Goal: Task Accomplishment & Management: Complete application form

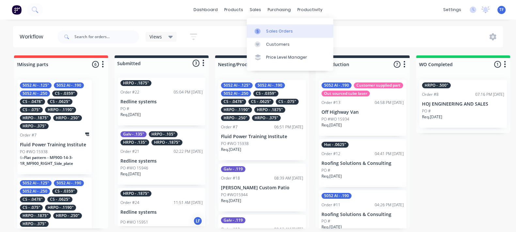
click at [275, 29] on div "Sales Orders" at bounding box center [279, 31] width 27 height 6
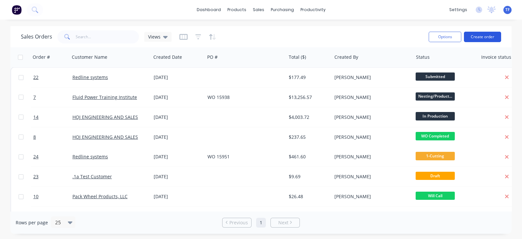
click at [479, 39] on button "Create order" at bounding box center [482, 37] width 37 height 10
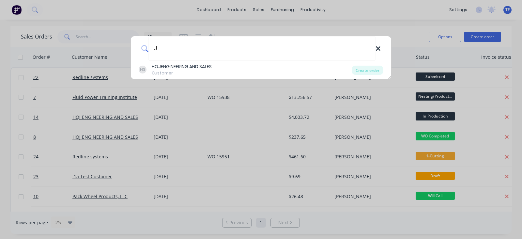
type input "J"
click at [378, 49] on icon at bounding box center [378, 48] width 4 height 4
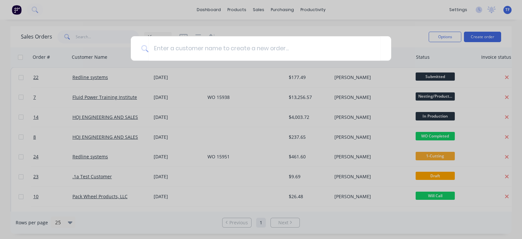
click at [273, 8] on div at bounding box center [261, 119] width 522 height 239
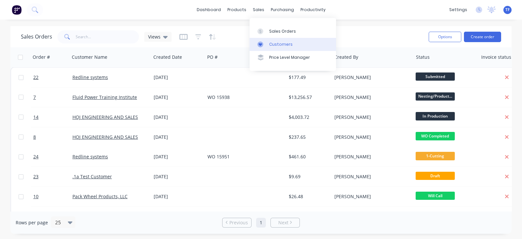
click at [269, 48] on link "Customers" at bounding box center [293, 44] width 87 height 13
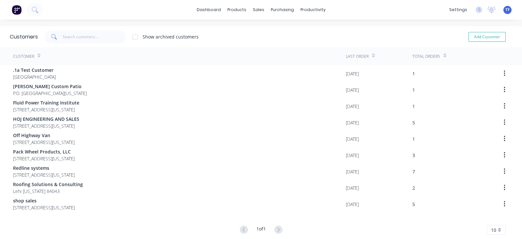
click at [465, 31] on div "Add Customer" at bounding box center [482, 36] width 59 height 13
click at [469, 37] on button "Add Customer" at bounding box center [487, 37] width 37 height 10
select select "US"
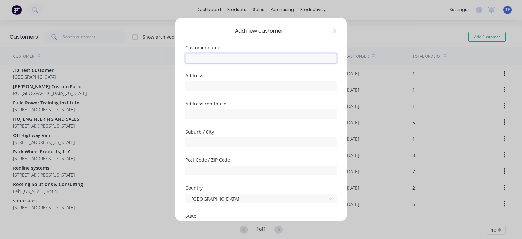
click at [199, 61] on input "text" at bounding box center [261, 58] width 152 height 10
click at [199, 58] on input "text" at bounding box center [261, 58] width 152 height 10
type input "J & J Fabrication and Repair"
type input "2634 S Willow Way"
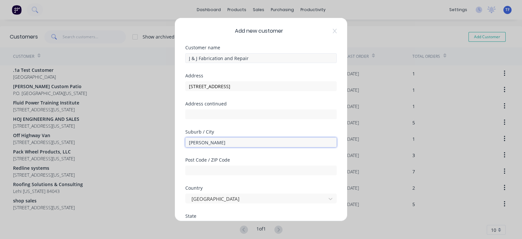
type input "Francis"
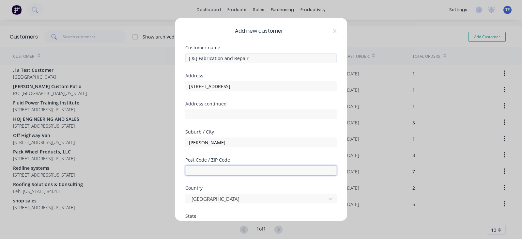
type input "U"
type input "84036"
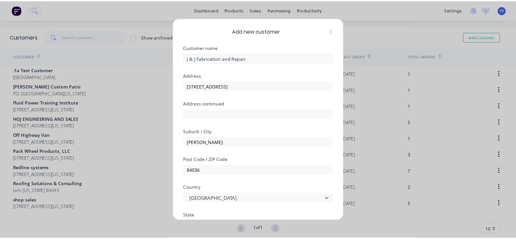
scroll to position [107, 0]
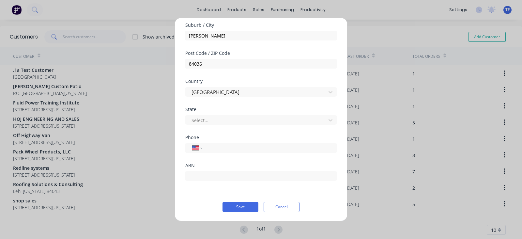
click at [230, 113] on div "Select..." at bounding box center [261, 118] width 152 height 11
click at [230, 118] on div at bounding box center [257, 120] width 132 height 8
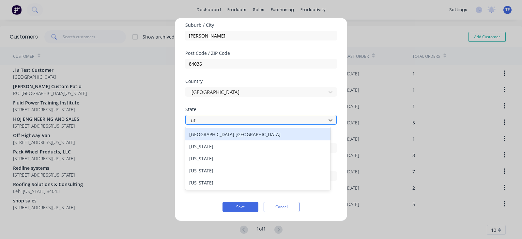
type input "uta"
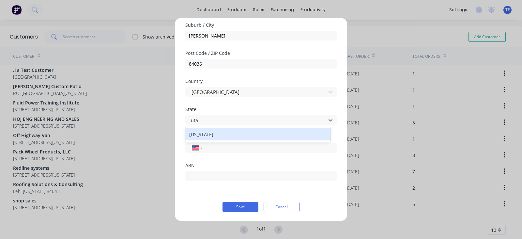
click at [220, 130] on div "Utah" at bounding box center [257, 134] width 145 height 12
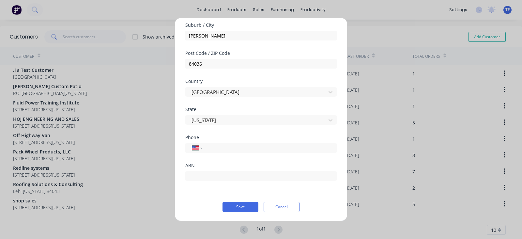
click at [237, 154] on div "Phone International Afghanistan Åland Islands Albania Algeria American Samoa An…" at bounding box center [261, 149] width 152 height 28
click at [233, 151] on input "tel" at bounding box center [268, 148] width 123 height 8
type input "(801) 918-5736"
click at [242, 204] on button "Save" at bounding box center [241, 207] width 36 height 10
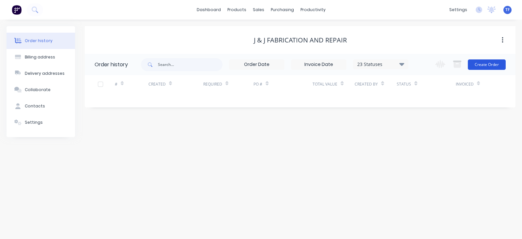
click at [477, 61] on button "Create Order" at bounding box center [487, 64] width 38 height 10
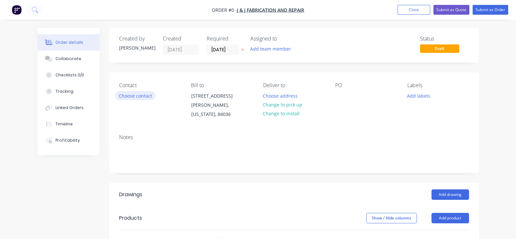
click at [116, 96] on button "Choose contact" at bounding box center [135, 95] width 40 height 9
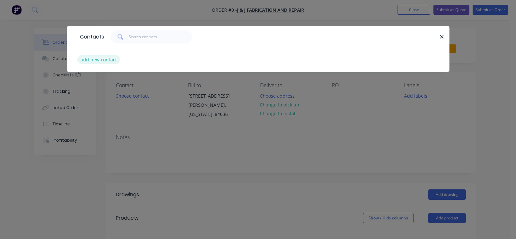
click at [77, 57] on button "add new contact" at bounding box center [98, 59] width 43 height 9
select select "US"
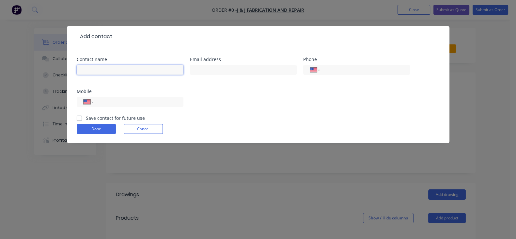
click at [77, 72] on input "text" at bounding box center [130, 70] width 107 height 10
type input "Joshua Lilly"
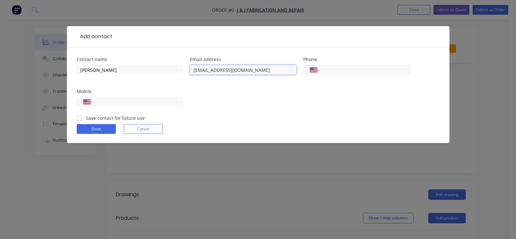
type input "Jandjfabrication435@gmail.com"
click at [325, 71] on input "tel" at bounding box center [364, 70] width 78 height 8
type input "8"
select select "AU"
select select "ZZ"
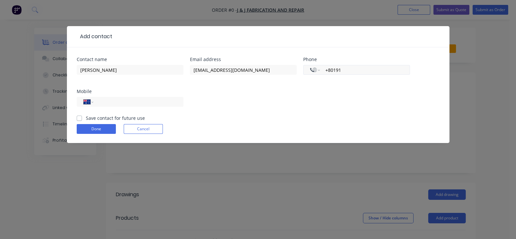
type input "+801918"
drag, startPoint x: 285, startPoint y: 70, endPoint x: 259, endPoint y: 76, distance: 26.1
click at [303, 76] on div "International Afghanistan Åland Islands Albania Algeria American Samoa Andorra …" at bounding box center [356, 72] width 107 height 19
select select "US"
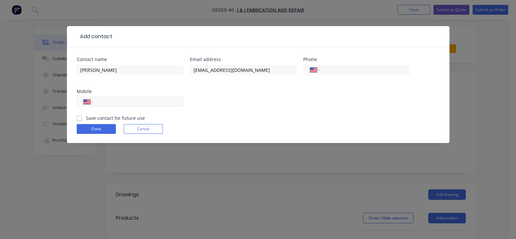
click at [176, 98] on input "tel" at bounding box center [137, 102] width 78 height 8
type input "1 (801) 918-5736"
click at [382, 124] on div "Done Cancel" at bounding box center [258, 129] width 363 height 10
drag, startPoint x: 22, startPoint y: 83, endPoint x: 26, endPoint y: 88, distance: 6.5
click at [77, 115] on div "Save contact for future use" at bounding box center [111, 118] width 68 height 7
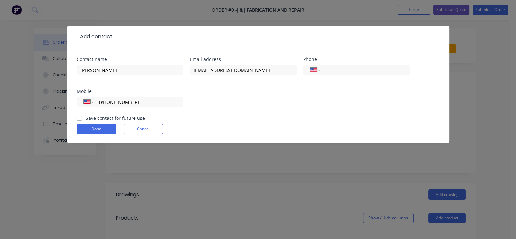
click at [77, 115] on div "Save contact for future use" at bounding box center [111, 118] width 68 height 7
click at [86, 115] on label "Save contact for future use" at bounding box center [115, 118] width 59 height 7
click at [77, 115] on input "Save contact for future use" at bounding box center [79, 118] width 5 height 6
checkbox input "true"
click at [77, 124] on button "Done" at bounding box center [96, 129] width 39 height 10
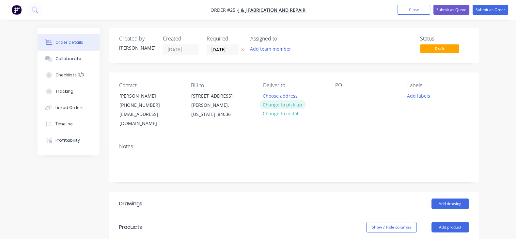
click at [278, 107] on button "Change to pick up" at bounding box center [283, 104] width 46 height 9
click at [433, 98] on button "Add labels" at bounding box center [419, 95] width 30 height 9
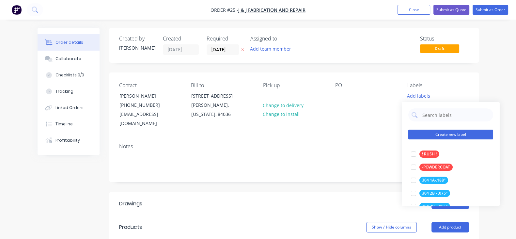
click at [442, 135] on button "Create new label" at bounding box center [450, 135] width 85 height 10
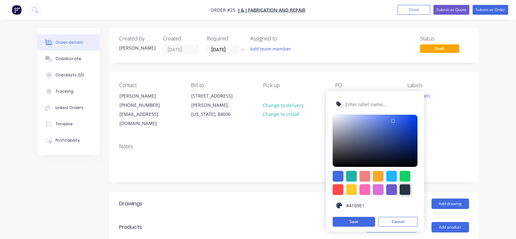
click at [406, 188] on div at bounding box center [405, 189] width 11 height 11
type input "#273444"
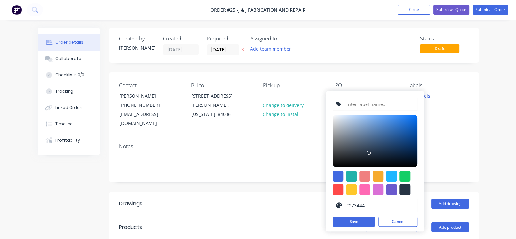
click at [354, 103] on input "text" at bounding box center [379, 104] width 70 height 12
click at [384, 103] on input "A36 Treadplate" at bounding box center [379, 104] width 70 height 12
drag, startPoint x: 384, startPoint y: 103, endPoint x: 336, endPoint y: 104, distance: 48.3
click at [336, 104] on div "A36 Treadplate" at bounding box center [375, 104] width 85 height 13
type input "Treadplate - .119""
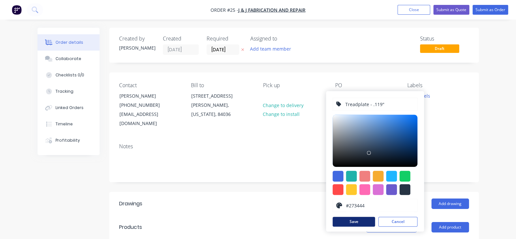
click at [364, 221] on button "Save" at bounding box center [354, 222] width 42 height 10
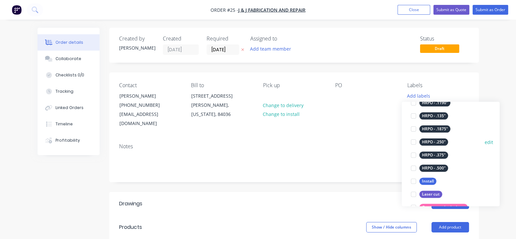
scroll to position [326, 0]
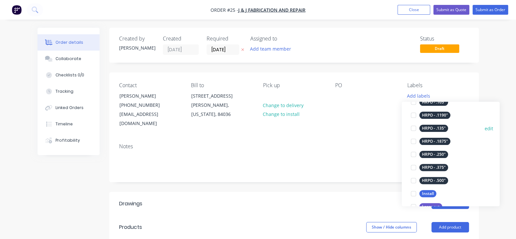
click at [413, 126] on div at bounding box center [413, 128] width 13 height 13
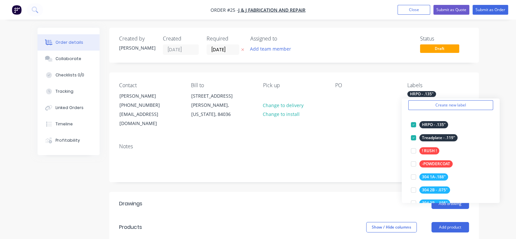
click at [362, 51] on div "Status Draft" at bounding box center [392, 45] width 153 height 19
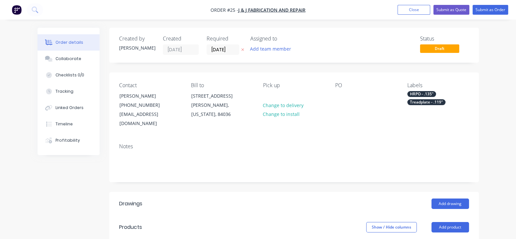
click at [356, 93] on div "PO" at bounding box center [366, 105] width 62 height 46
click at [347, 89] on div "PO" at bounding box center [366, 105] width 62 height 46
click at [346, 97] on div at bounding box center [340, 95] width 10 height 9
click at [354, 99] on div "WO" at bounding box center [344, 95] width 18 height 9
click at [356, 138] on div "Notes" at bounding box center [294, 160] width 370 height 44
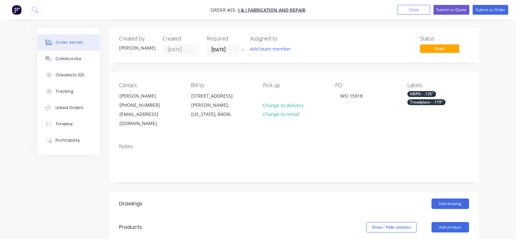
scroll to position [40, 0]
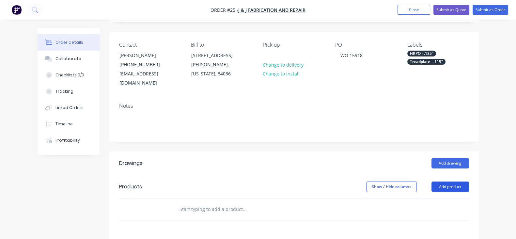
click at [469, 182] on button "Add product" at bounding box center [451, 187] width 38 height 10
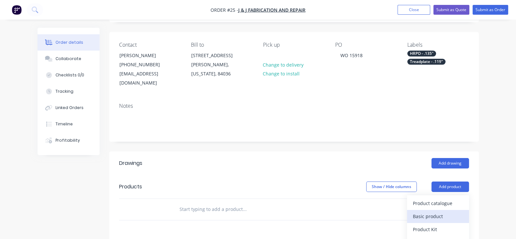
scroll to position [122, 0]
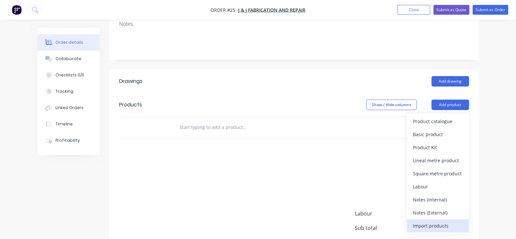
click at [463, 221] on div "Import products" at bounding box center [438, 225] width 50 height 9
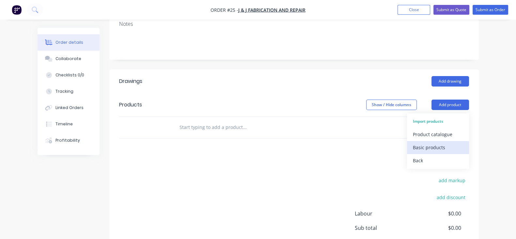
click at [460, 143] on div "Basic products" at bounding box center [438, 147] width 50 height 9
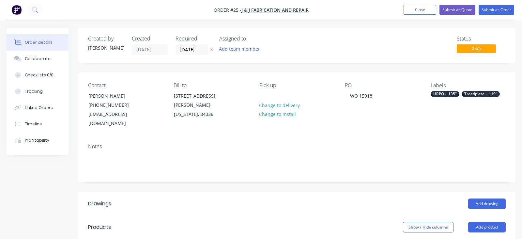
type input "2"
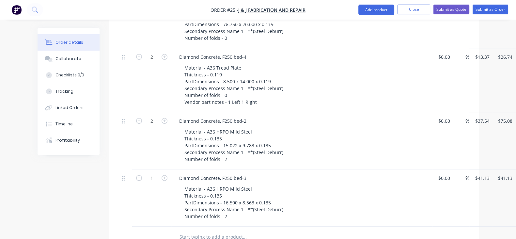
scroll to position [367, 0]
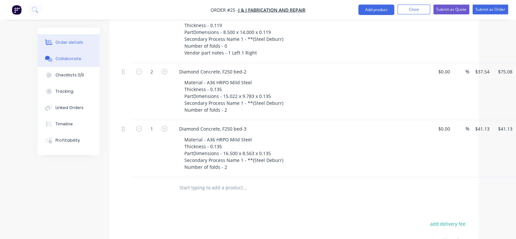
click at [39, 62] on button "Collaborate" at bounding box center [69, 59] width 62 height 16
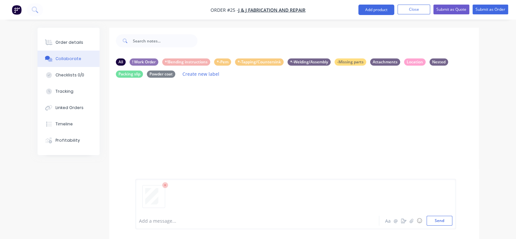
click at [162, 185] on icon at bounding box center [165, 185] width 6 height 6
click at [453, 219] on button "Send" at bounding box center [440, 221] width 26 height 10
click at [168, 125] on div "Labels Download Delete" at bounding box center [204, 124] width 73 height 9
click at [168, 126] on div "Labels Download Delete" at bounding box center [204, 124] width 73 height 9
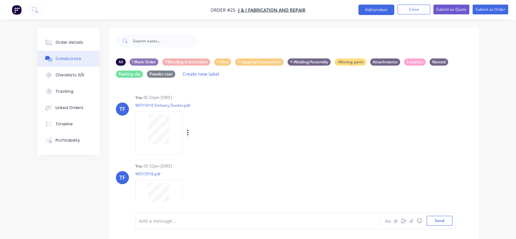
click at [187, 132] on icon "button" at bounding box center [188, 133] width 2 height 8
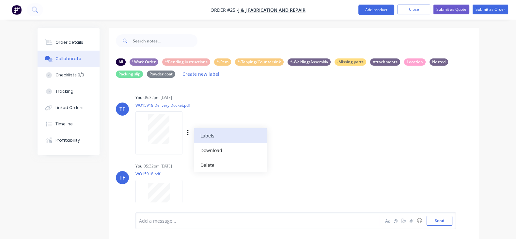
click at [194, 138] on button "Labels" at bounding box center [230, 135] width 73 height 15
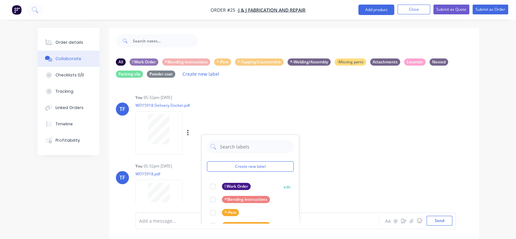
click at [206, 186] on div at bounding box center [212, 186] width 13 height 13
click at [310, 143] on div "TF You 05:32pm 10/10/25 WO15918 Delivery Docket.pdf Labels Download Delete Crea…" at bounding box center [294, 122] width 370 height 59
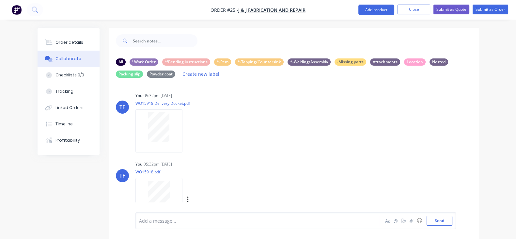
scroll to position [3, 0]
drag, startPoint x: 157, startPoint y: 195, endPoint x: 161, endPoint y: 195, distance: 3.6
click at [187, 195] on button "button" at bounding box center [188, 198] width 3 height 9
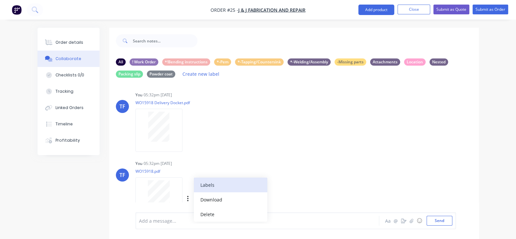
click at [194, 186] on button "Labels" at bounding box center [230, 185] width 73 height 15
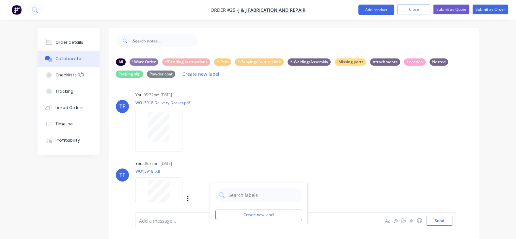
scroll to position [37, 0]
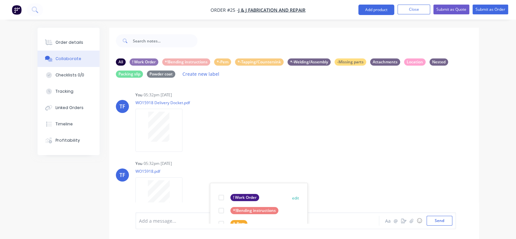
drag, startPoint x: 192, startPoint y: 195, endPoint x: 220, endPoint y: 180, distance: 32.0
click at [215, 195] on div at bounding box center [221, 197] width 13 height 13
click at [232, 168] on div "You 05:32pm 10/10/25 WO15918.pdf Labels Download Delete Create new label ! Work…" at bounding box center [237, 188] width 203 height 59
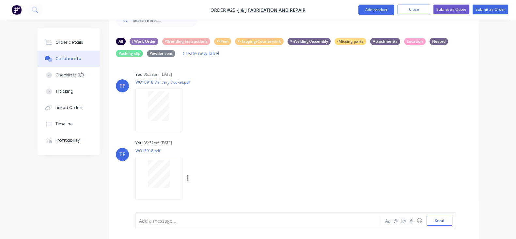
scroll to position [0, 0]
click at [492, 12] on button "Submit as Order" at bounding box center [491, 10] width 36 height 10
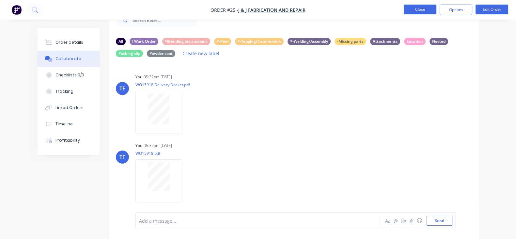
click at [419, 8] on button "Close" at bounding box center [420, 10] width 33 height 10
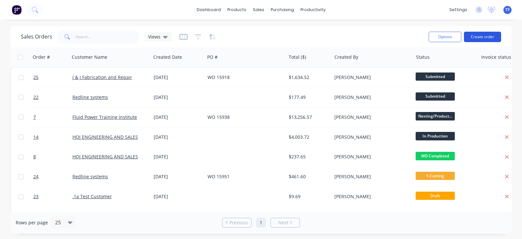
click at [483, 39] on button "Create order" at bounding box center [482, 37] width 37 height 10
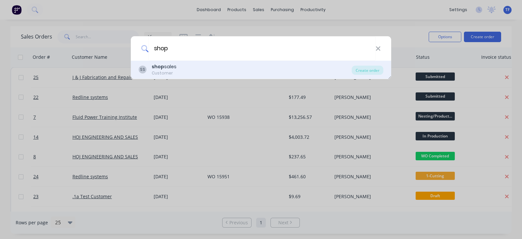
type input "shop"
click at [223, 67] on div "SS shop sales Customer" at bounding box center [245, 69] width 213 height 13
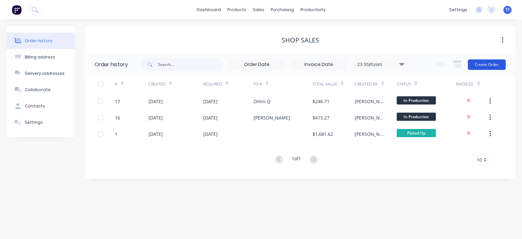
click at [480, 65] on button "Create Order" at bounding box center [487, 64] width 38 height 10
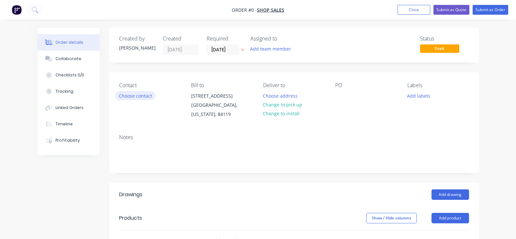
click at [116, 94] on button "Choose contact" at bounding box center [135, 95] width 40 height 9
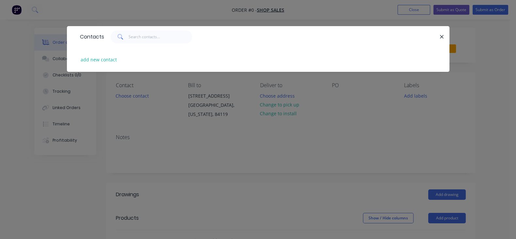
click at [111, 37] on span at bounding box center [120, 36] width 18 height 13
click at [129, 37] on input "text" at bounding box center [161, 36] width 64 height 13
type input "tat"
click at [77, 56] on button "add new contact" at bounding box center [98, 59] width 43 height 9
select select "US"
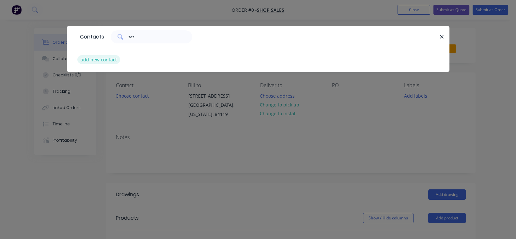
select select "US"
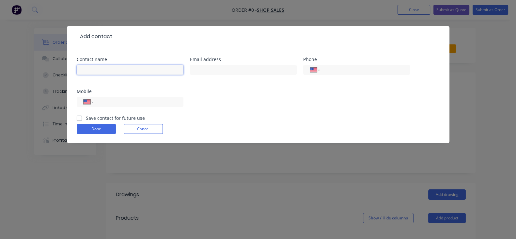
click at [77, 72] on input "text" at bounding box center [130, 70] width 107 height 10
type input "[PERSON_NAME]"
type input "[PERSON_NAME][EMAIL_ADDRESS][DOMAIN_NAME]"
type input "1 (801) 263-8188"
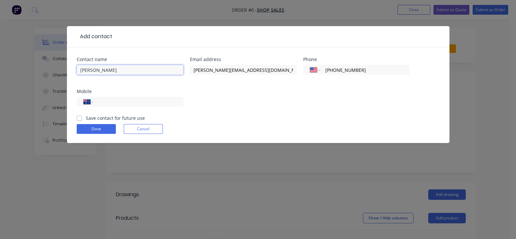
select select "AU"
drag, startPoint x: 310, startPoint y: 72, endPoint x: 259, endPoint y: 74, distance: 51.0
click at [303, 74] on div "International Afghanistan Åland Islands Albania Algeria American Samoa Andorra …" at bounding box center [356, 70] width 107 height 10
select select "AU"
select select "US"
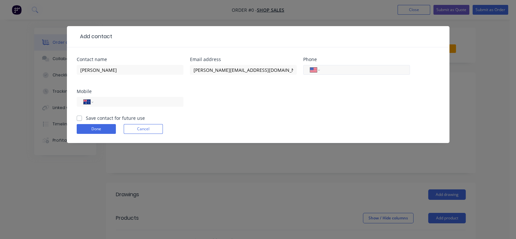
select select "US"
click at [176, 98] on input "tel" at bounding box center [137, 102] width 78 height 8
type input "1 (801) 450-1373"
click at [375, 84] on form "Contact name Tate Farnsworth Email address tate@cypressmetals.com Phone Interna…" at bounding box center [258, 100] width 363 height 86
click at [77, 124] on button "Done" at bounding box center [96, 129] width 39 height 10
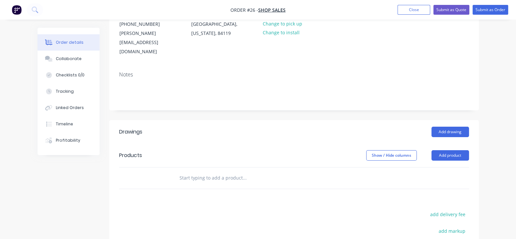
scroll to position [81, 0]
click at [469, 150] on button "Add product" at bounding box center [451, 155] width 38 height 10
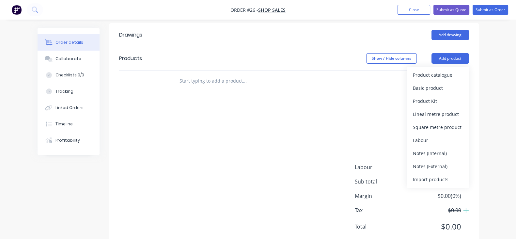
scroll to position [179, 0]
click at [452, 172] on button "Import products" at bounding box center [438, 178] width 62 height 13
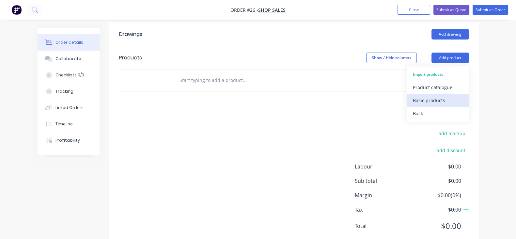
click at [446, 94] on button "Basic products" at bounding box center [438, 100] width 62 height 13
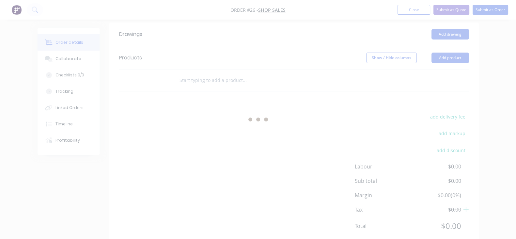
scroll to position [0, 0]
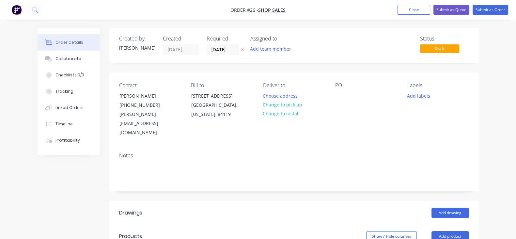
click at [442, 101] on div "Labels Add labels" at bounding box center [439, 109] width 62 height 55
click at [434, 96] on button "Add labels" at bounding box center [419, 95] width 30 height 9
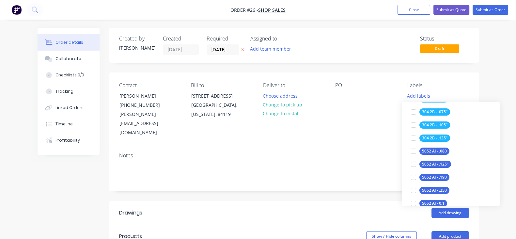
scroll to position [163, 0]
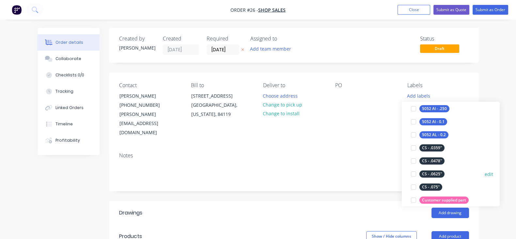
click at [439, 172] on div "CS - .0625"" at bounding box center [432, 173] width 25 height 7
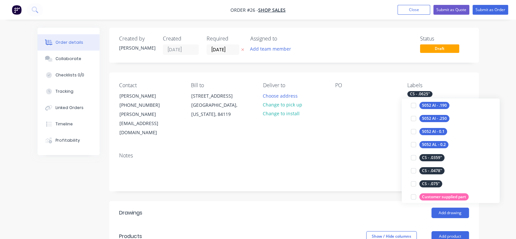
scroll to position [0, 0]
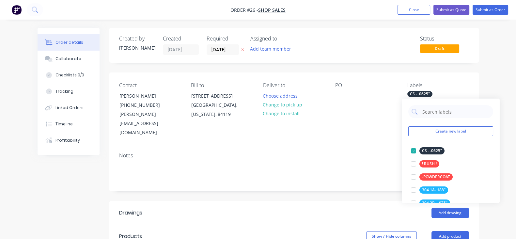
click at [349, 116] on div "PO" at bounding box center [366, 109] width 62 height 55
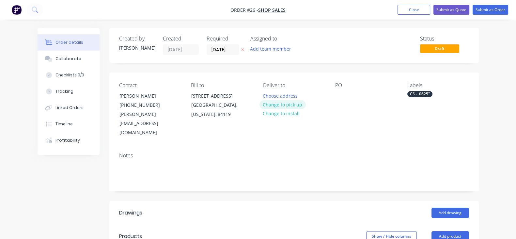
click at [277, 107] on button "Change to pick up" at bounding box center [283, 104] width 46 height 9
click at [488, 10] on button "Submit as Order" at bounding box center [491, 10] width 36 height 10
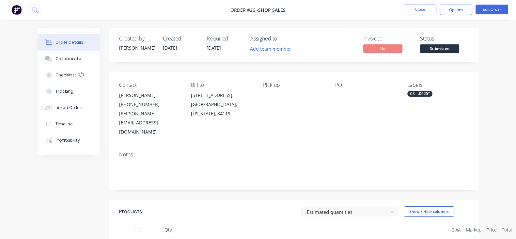
click at [459, 51] on span "Submitted" at bounding box center [439, 48] width 39 height 8
click at [459, 49] on span "Submitted" at bounding box center [439, 48] width 39 height 8
click at [459, 48] on span "Submitted" at bounding box center [439, 48] width 39 height 8
click at [459, 50] on span "Submitted" at bounding box center [439, 48] width 39 height 8
click at [469, 106] on div "Labels CS - .0625"" at bounding box center [439, 109] width 62 height 55
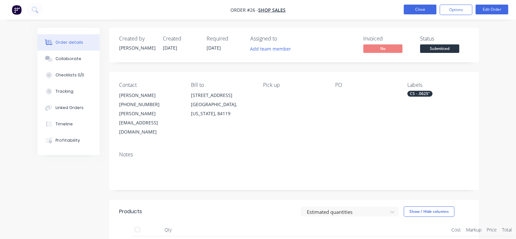
click at [425, 8] on button "Close" at bounding box center [420, 10] width 33 height 10
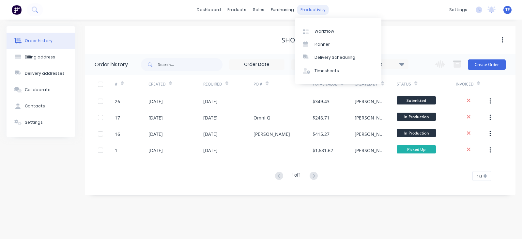
click at [311, 11] on div "productivity" at bounding box center [313, 10] width 32 height 10
click at [320, 34] on div "Workflow" at bounding box center [325, 31] width 20 height 6
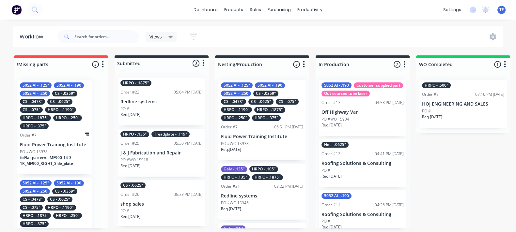
scroll to position [2, 0]
click at [163, 196] on div "CS - .0625" Order #26 05:33 PM 10/10/25 shop sales PO # Req. 09/10/25" at bounding box center [162, 204] width 88 height 48
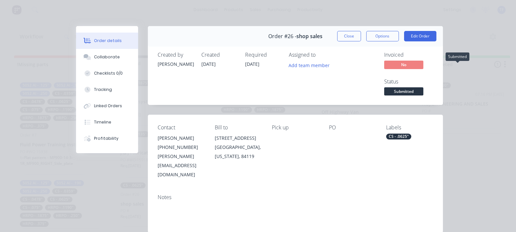
click at [424, 88] on span "Submitted" at bounding box center [403, 92] width 39 height 8
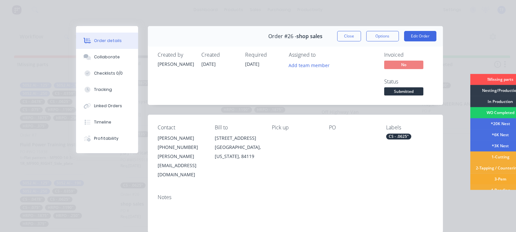
scroll to position [69, 0]
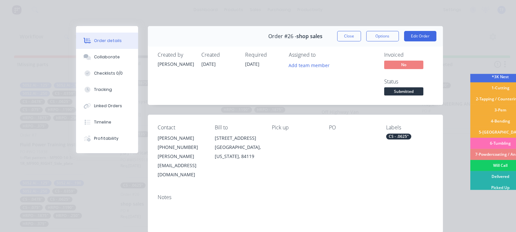
click at [470, 164] on div "Will Call" at bounding box center [500, 165] width 61 height 11
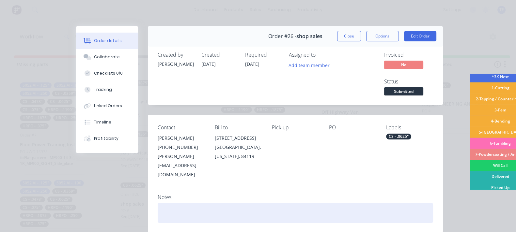
scroll to position [0, 0]
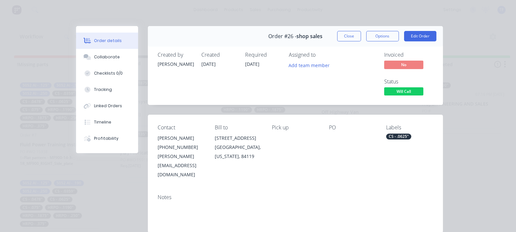
click at [361, 36] on button "Close" at bounding box center [349, 36] width 24 height 10
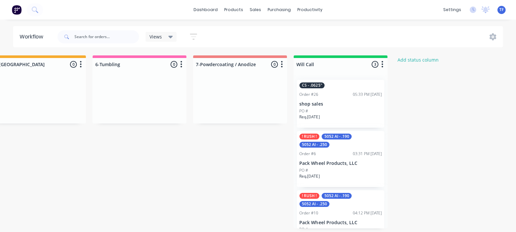
scroll to position [2, 1225]
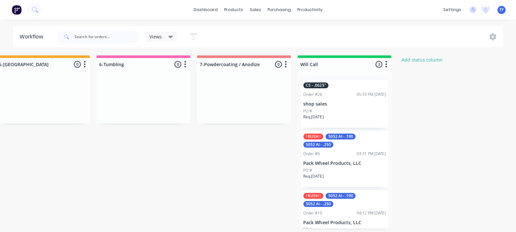
click at [353, 120] on div "Req. 09/10/25" at bounding box center [344, 119] width 82 height 11
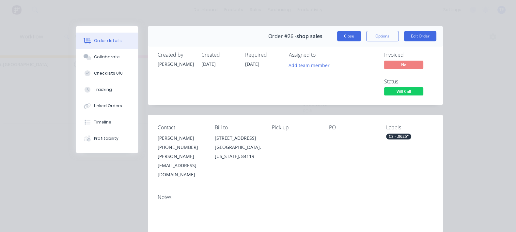
click at [361, 37] on button "Close" at bounding box center [349, 36] width 24 height 10
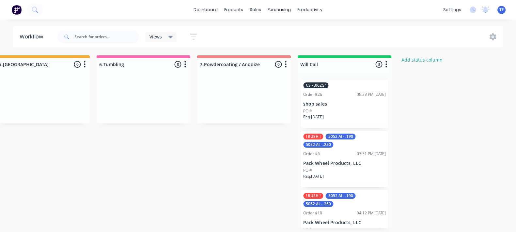
click at [388, 64] on button "button" at bounding box center [386, 65] width 8 height 8
click at [371, 90] on button "Notifications" at bounding box center [357, 89] width 65 height 11
click at [367, 102] on p "shop sales" at bounding box center [344, 105] width 82 height 6
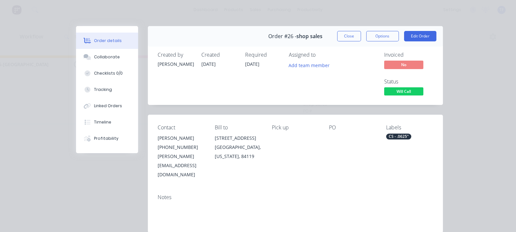
click at [424, 88] on span "Will Call" at bounding box center [403, 92] width 39 height 8
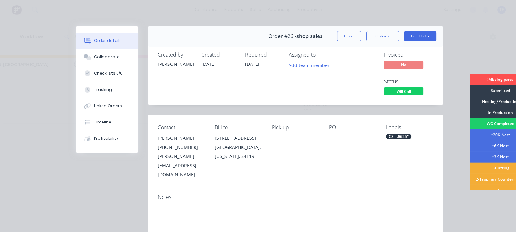
scroll to position [69, 0]
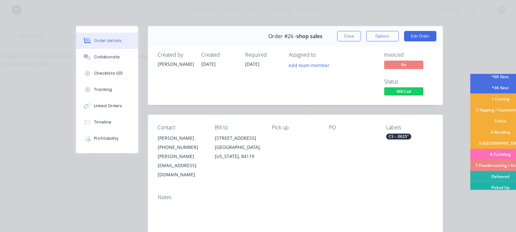
click at [470, 186] on div "Picked Up" at bounding box center [500, 188] width 61 height 11
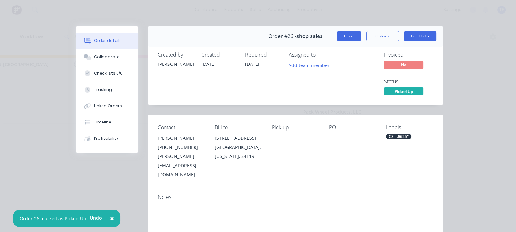
click at [361, 38] on button "Close" at bounding box center [349, 36] width 24 height 10
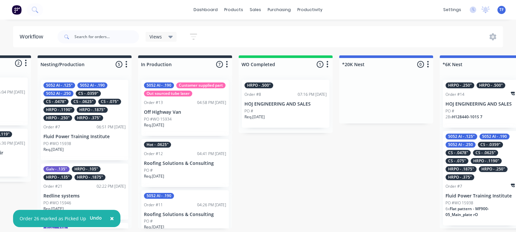
scroll to position [2, 0]
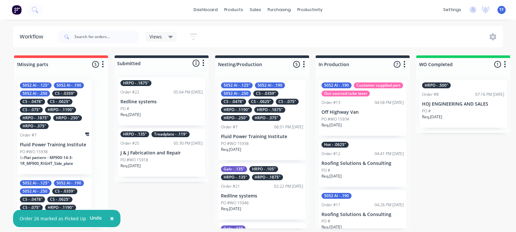
click at [192, 153] on div "HRPO - .135" Treadplate - .119" Order #25 05:30 PM 10/10/25 J & J Fabrication a…" at bounding box center [162, 153] width 88 height 48
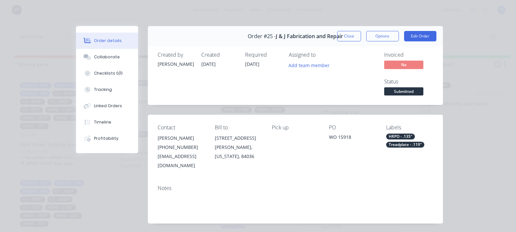
click at [312, 15] on div "Order details Collaborate Checklists 0/0 Tracking Linked Orders Timeline Profit…" at bounding box center [258, 116] width 516 height 232
click at [361, 38] on button "Close" at bounding box center [349, 36] width 24 height 10
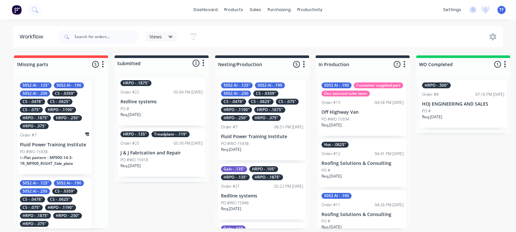
click at [153, 151] on p "J & J Fabrication and Repair" at bounding box center [161, 154] width 82 height 6
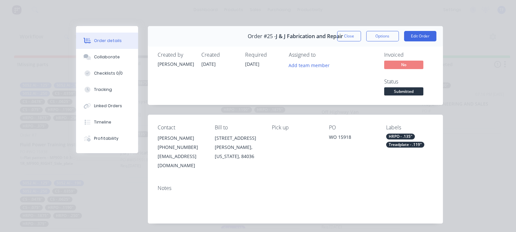
click at [245, 68] on div "Required 08/10/25" at bounding box center [263, 74] width 36 height 45
click at [245, 65] on span "08/10/25" at bounding box center [252, 64] width 14 height 6
click at [245, 66] on span "08/10/25" at bounding box center [252, 64] width 14 height 6
click at [361, 39] on button "Close" at bounding box center [349, 36] width 24 height 10
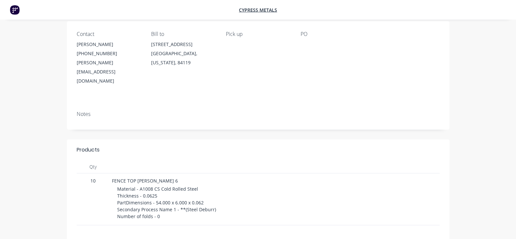
scroll to position [44, 0]
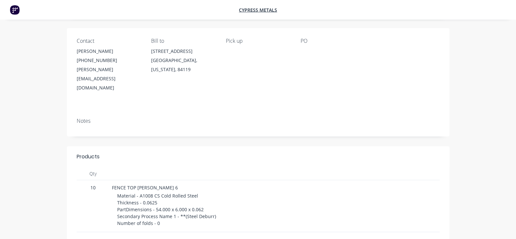
click at [117, 193] on span "Material - A1008 CS Cold Rolled Steel Thickness - 0.0625 PartDimensions - 54.00…" at bounding box center [166, 210] width 99 height 34
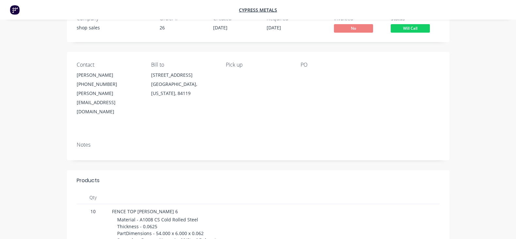
scroll to position [0, 0]
